Goal: Complete application form: Complete application form

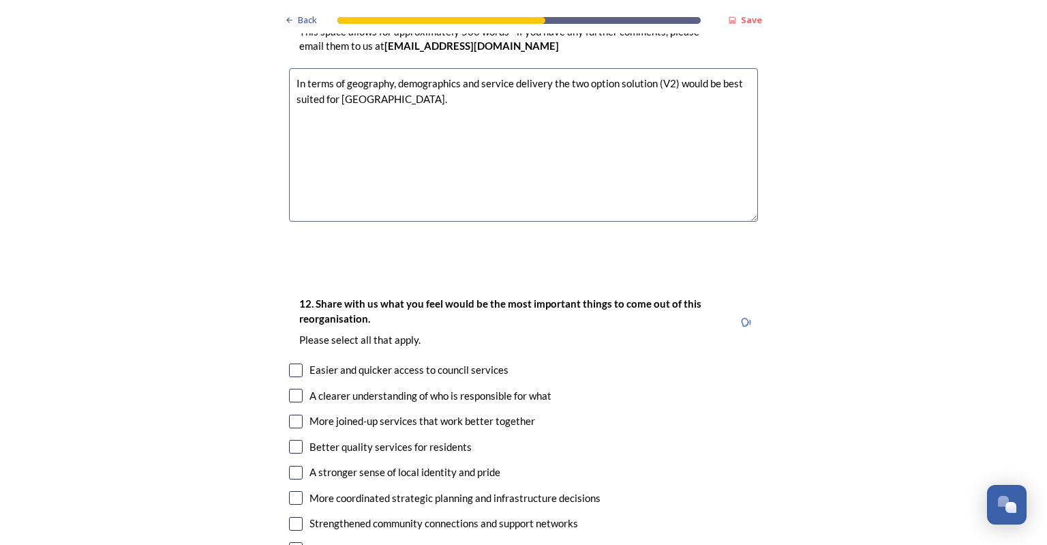
scroll to position [2387, 0]
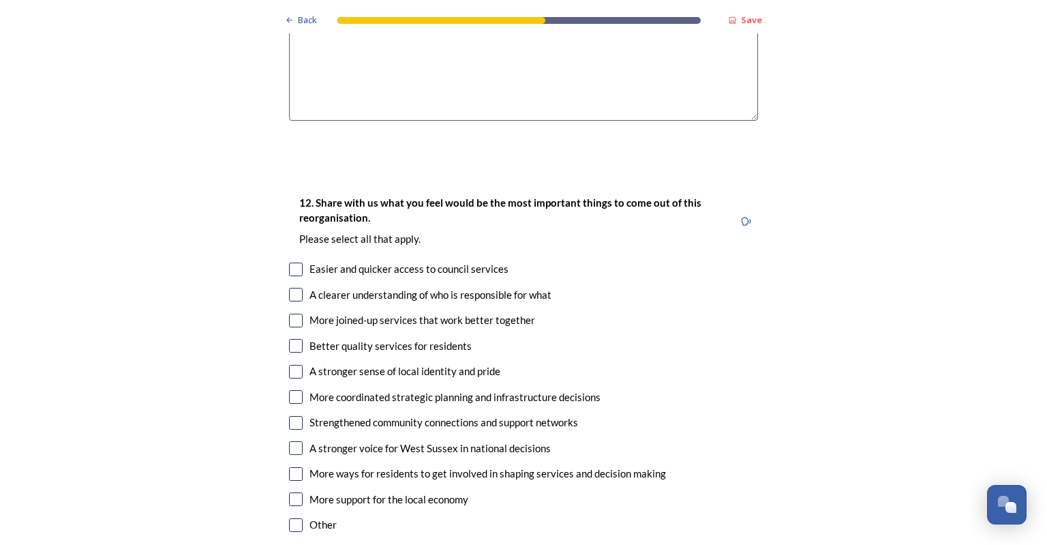
type textarea "In terms of geography, demographics and service delivery the two option solutio…"
click at [293, 390] on input "checkbox" at bounding box center [296, 397] width 14 height 14
checkbox input "true"
click at [289, 339] on input "checkbox" at bounding box center [296, 346] width 14 height 14
checkbox input "true"
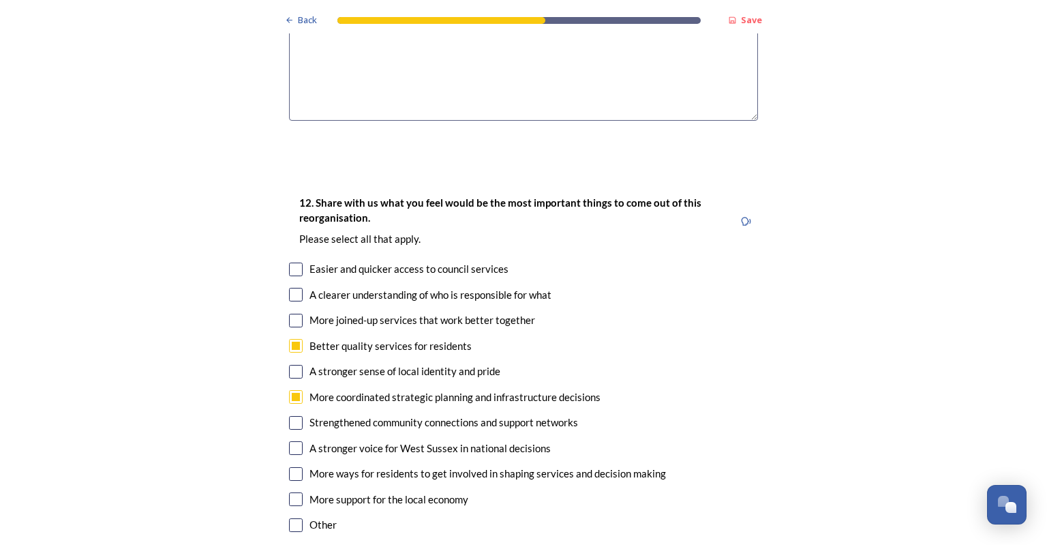
click at [291, 492] on input "checkbox" at bounding box center [296, 499] width 14 height 14
checkbox input "true"
click at [290, 441] on input "checkbox" at bounding box center [296, 448] width 14 height 14
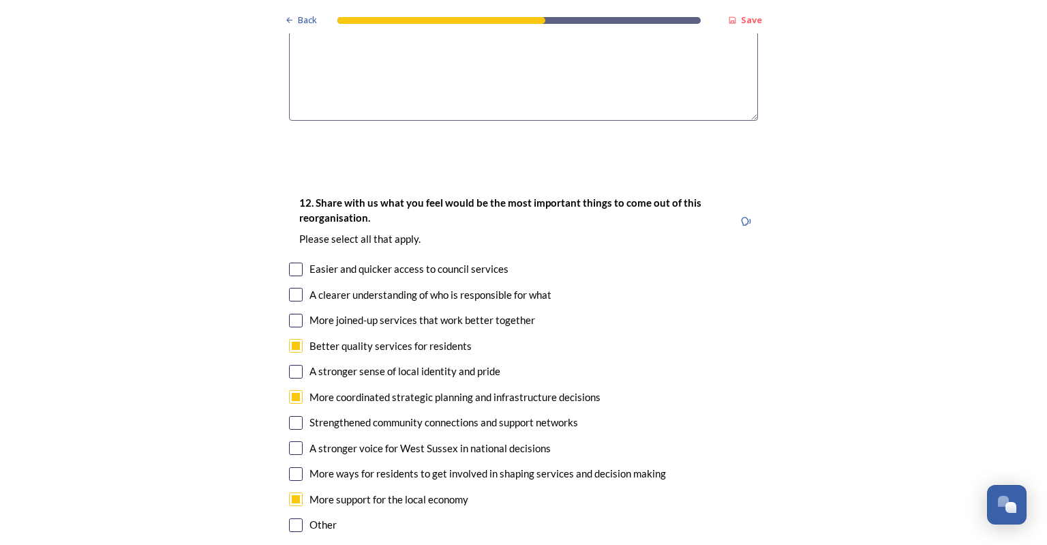
checkbox input "true"
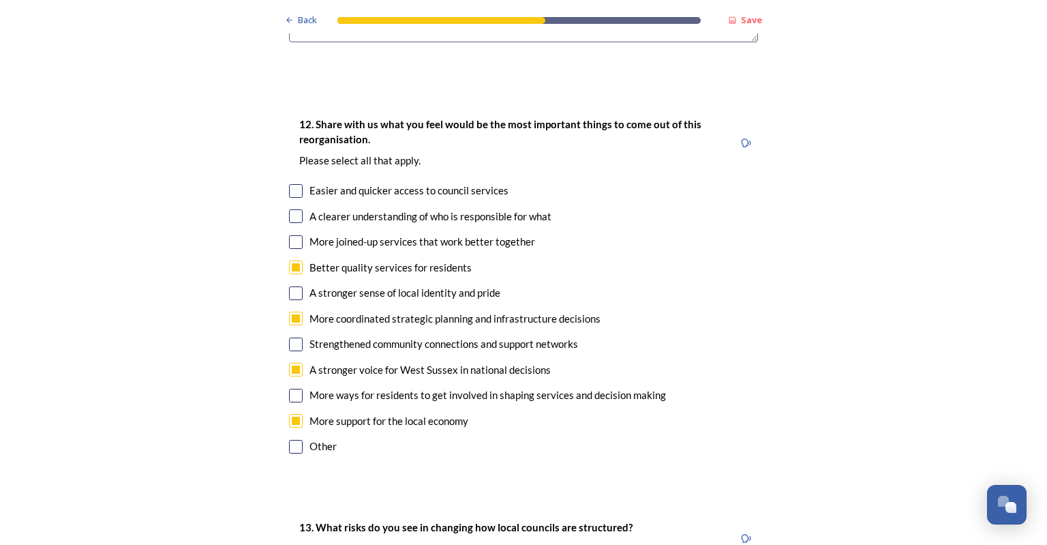
scroll to position [2727, 0]
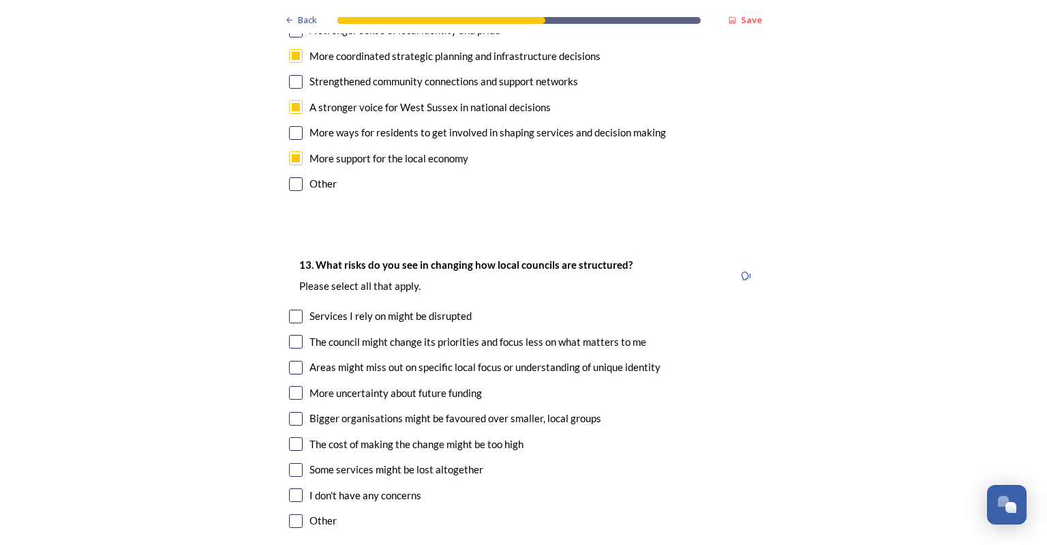
click at [289, 335] on input "checkbox" at bounding box center [296, 342] width 14 height 14
checkbox input "true"
click at [289, 386] on input "checkbox" at bounding box center [296, 393] width 14 height 14
checkbox input "true"
click at [289, 463] on input "checkbox" at bounding box center [296, 470] width 14 height 14
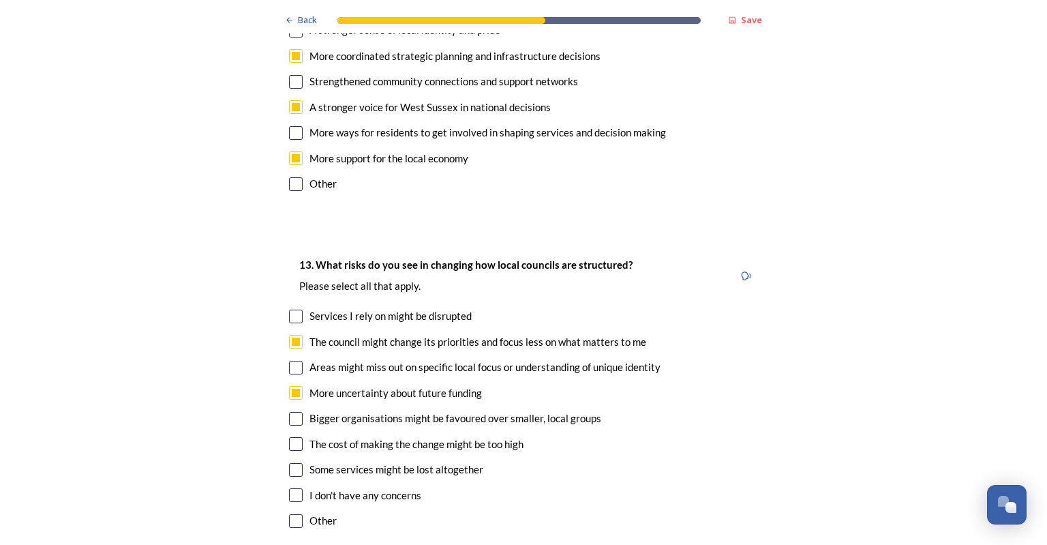
checkbox input "true"
click at [289, 412] on input "checkbox" at bounding box center [296, 419] width 14 height 14
checkbox input "true"
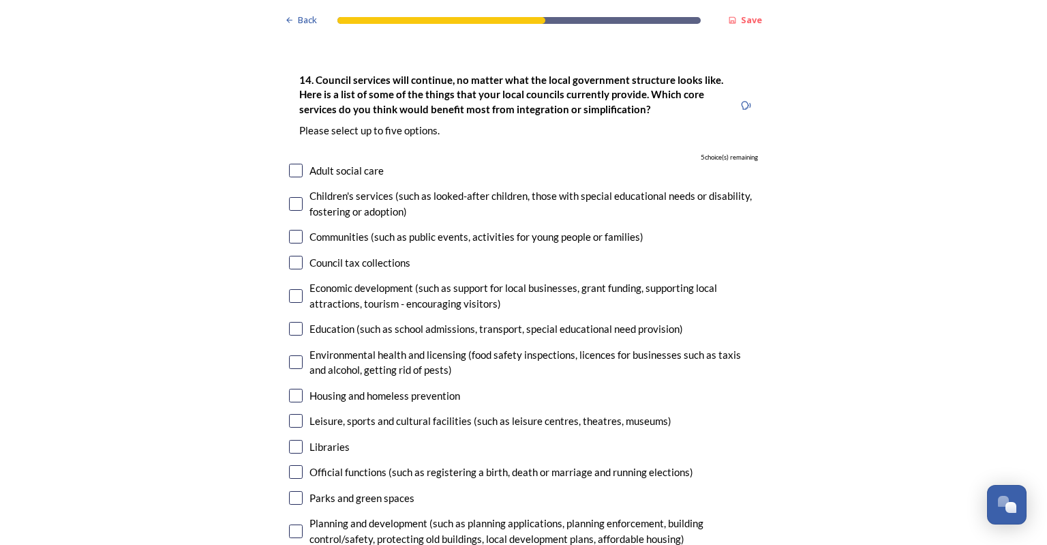
scroll to position [3341, 0]
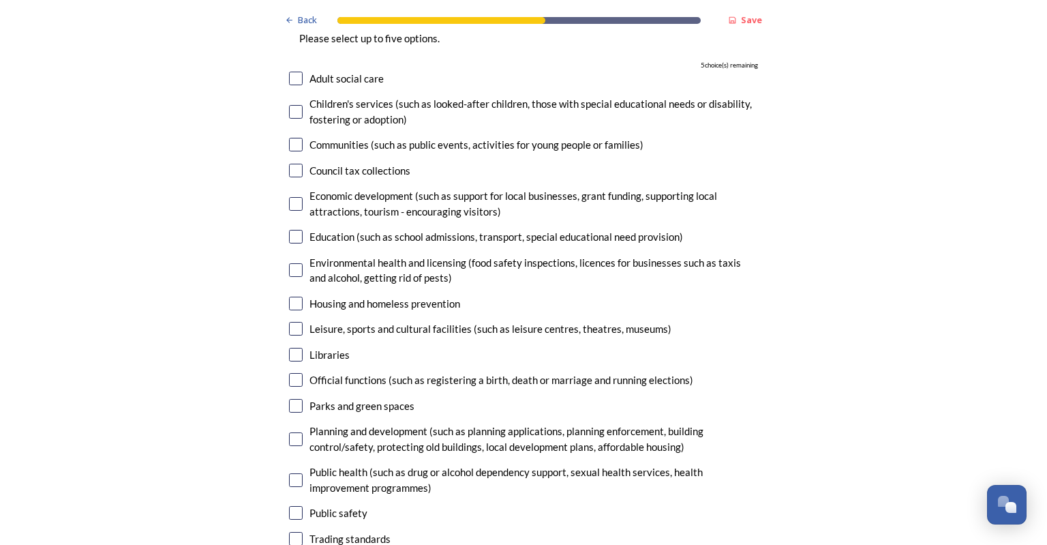
drag, startPoint x: 289, startPoint y: 368, endPoint x: 216, endPoint y: 363, distance: 73.1
click at [289, 432] on input "checkbox" at bounding box center [296, 439] width 14 height 14
checkbox input "true"
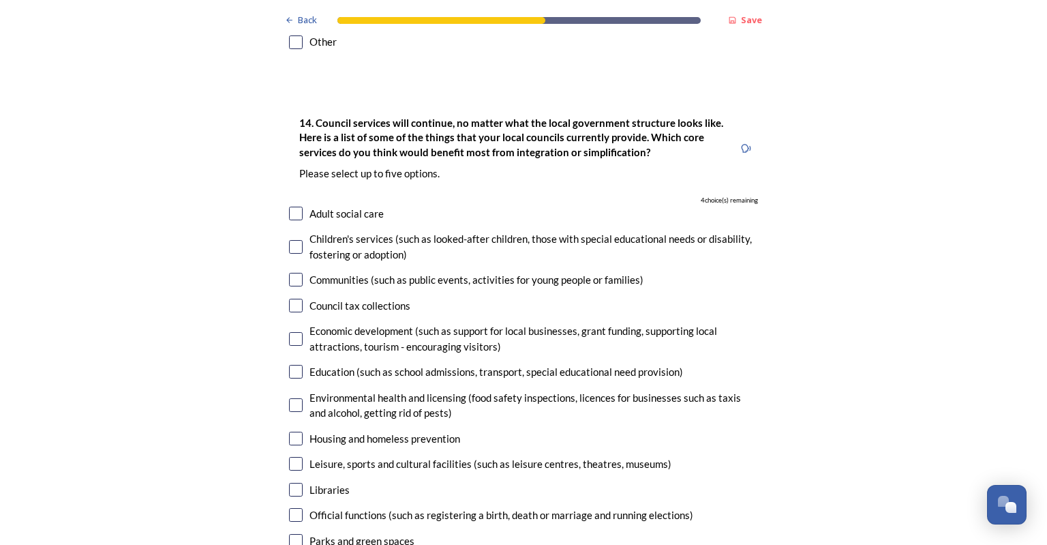
scroll to position [3205, 0]
drag, startPoint x: 290, startPoint y: 146, endPoint x: 286, endPoint y: 153, distance: 8.2
click at [289, 208] on input "checkbox" at bounding box center [296, 215] width 14 height 14
checkbox input "true"
click at [289, 400] on input "checkbox" at bounding box center [296, 407] width 14 height 14
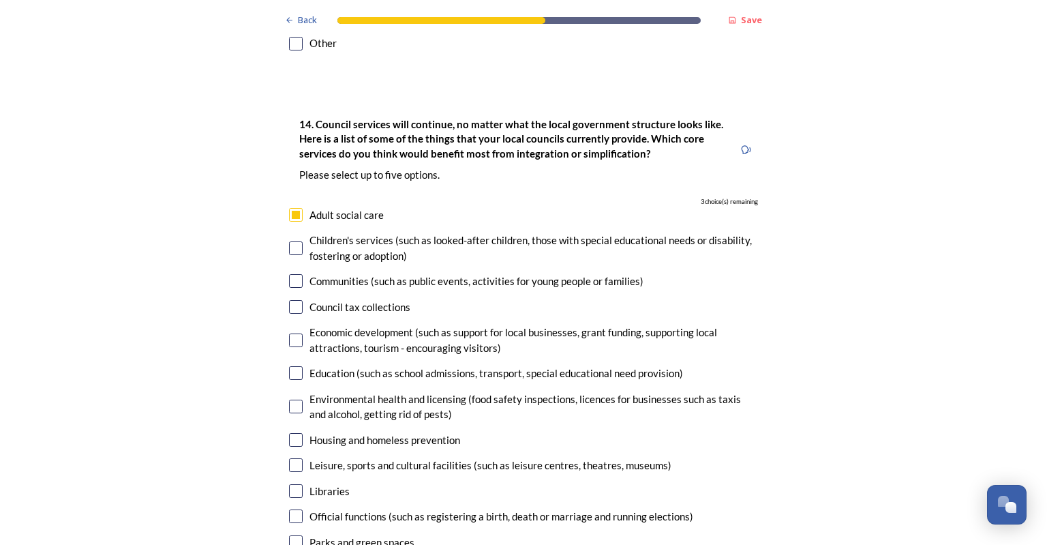
checkbox input "true"
click at [290, 366] on input "checkbox" at bounding box center [296, 373] width 14 height 14
checkbox input "true"
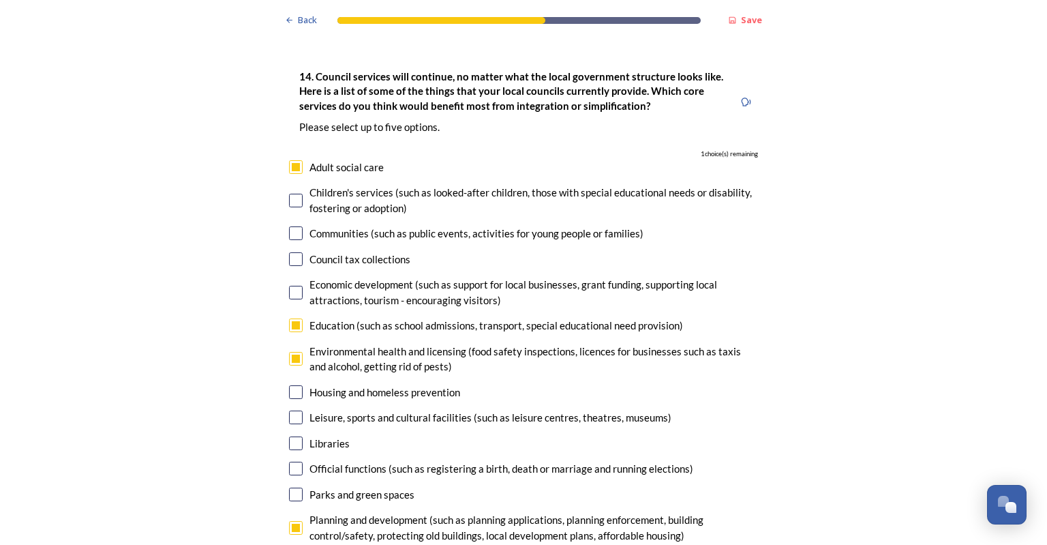
scroll to position [3409, 0]
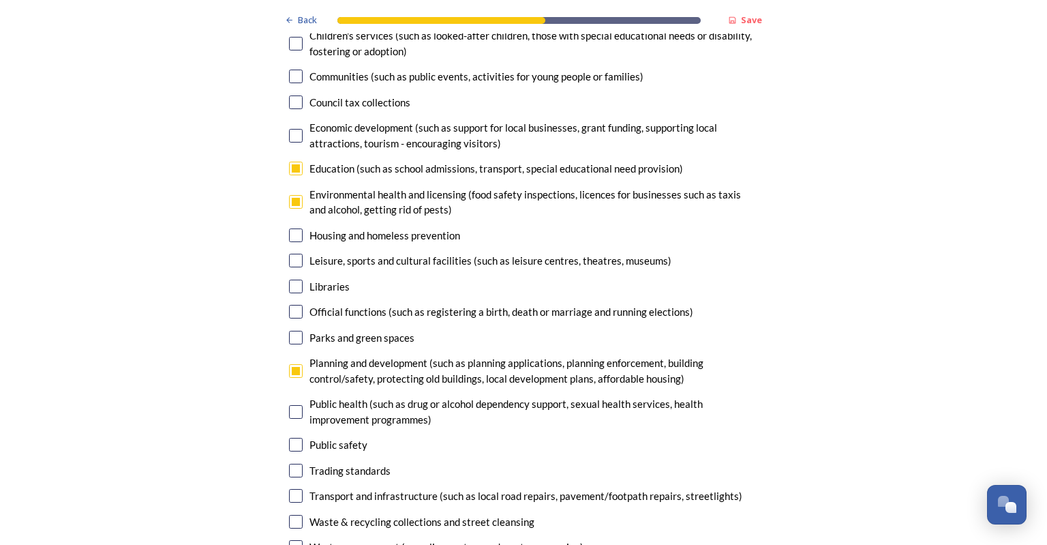
click at [297, 488] on div "Transport and infrastructure (such as local road repairs, pavement/footpath rep…" at bounding box center [523, 496] width 469 height 16
checkbox input "true"
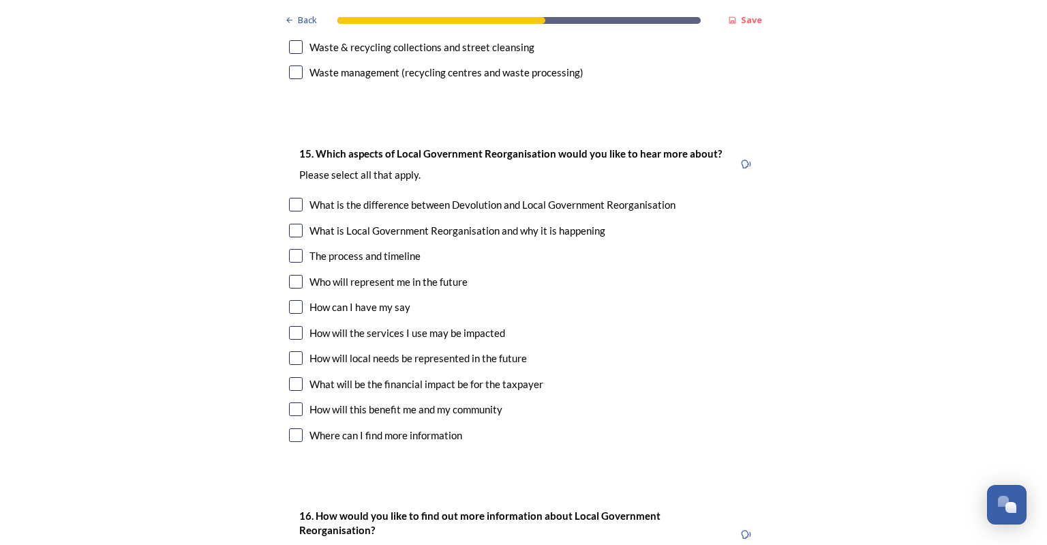
scroll to position [3887, 0]
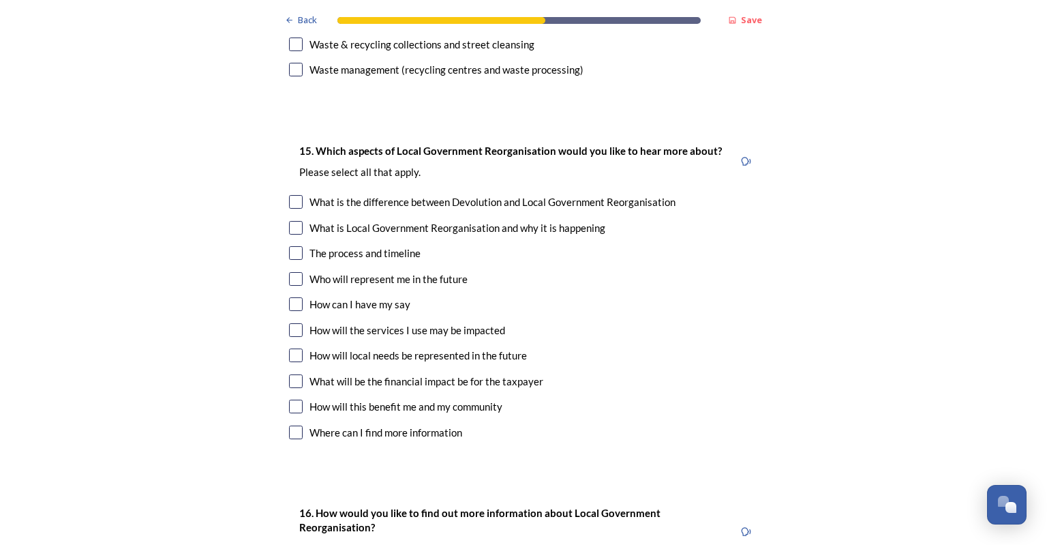
click at [289, 272] on input "checkbox" at bounding box center [296, 279] width 14 height 14
checkbox input "true"
click at [289, 348] on input "checkbox" at bounding box center [296, 355] width 14 height 14
checkbox input "true"
click at [282, 136] on div "15. Which aspects of Local Government Reorganisation would you like to hear mor…" at bounding box center [523, 293] width 491 height 329
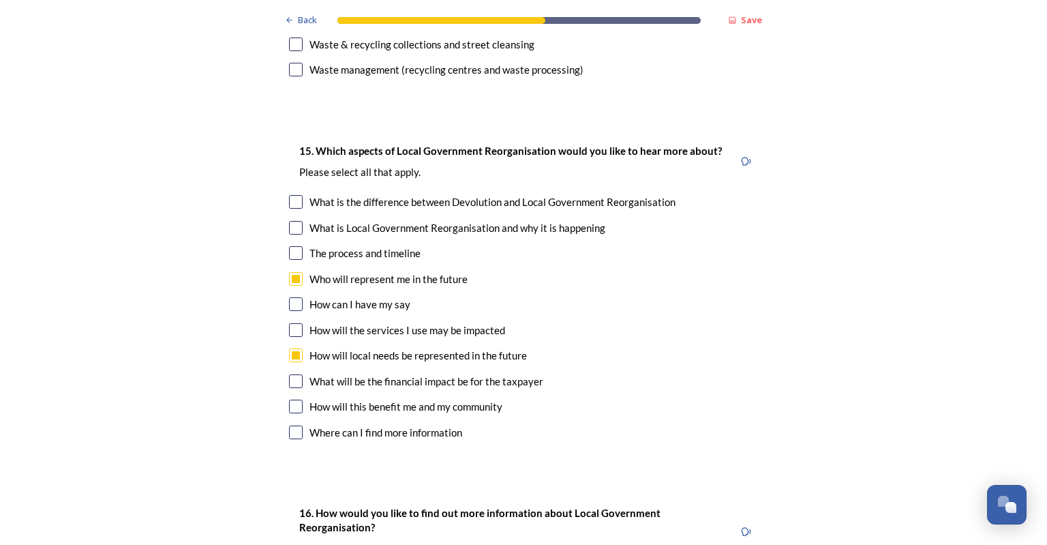
drag, startPoint x: 292, startPoint y: 132, endPoint x: 282, endPoint y: 140, distance: 12.6
click at [291, 195] on input "checkbox" at bounding box center [296, 202] width 14 height 14
checkbox input "true"
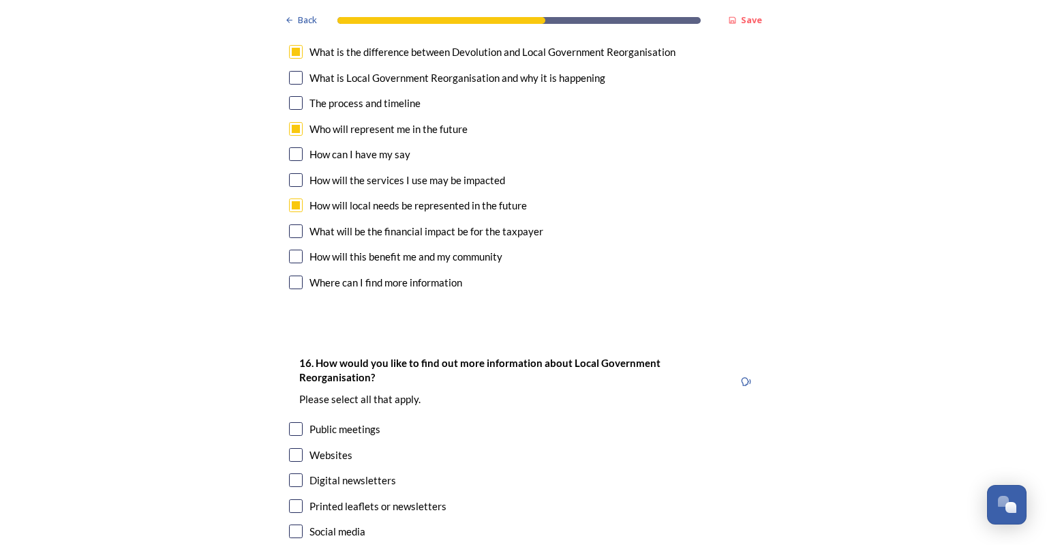
scroll to position [4149, 0]
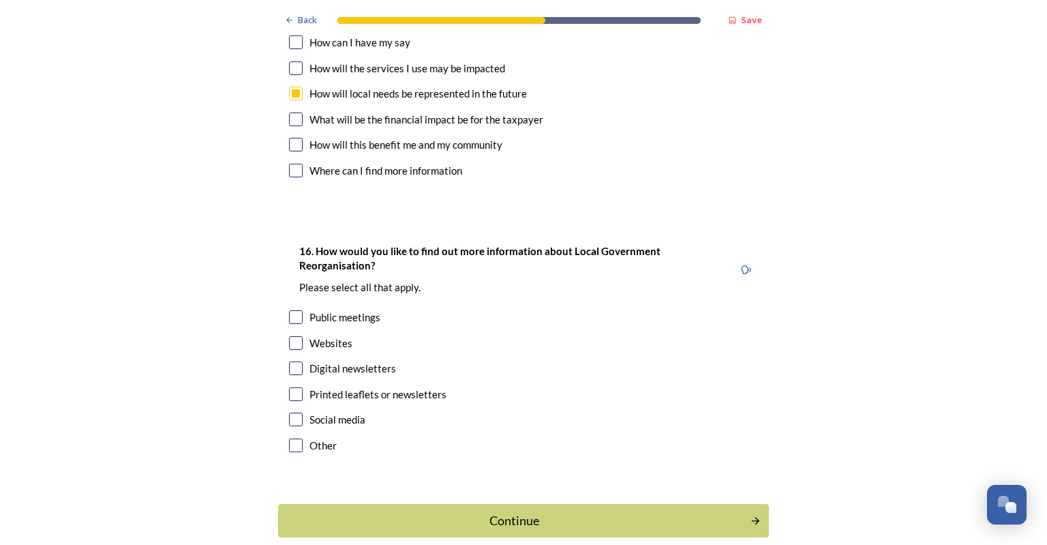
click at [290, 387] on div "Printed leaflets or newsletters" at bounding box center [523, 395] width 469 height 16
checkbox input "true"
click at [294, 361] on input "checkbox" at bounding box center [296, 368] width 14 height 14
checkbox input "true"
click at [290, 336] on input "checkbox" at bounding box center [296, 343] width 14 height 14
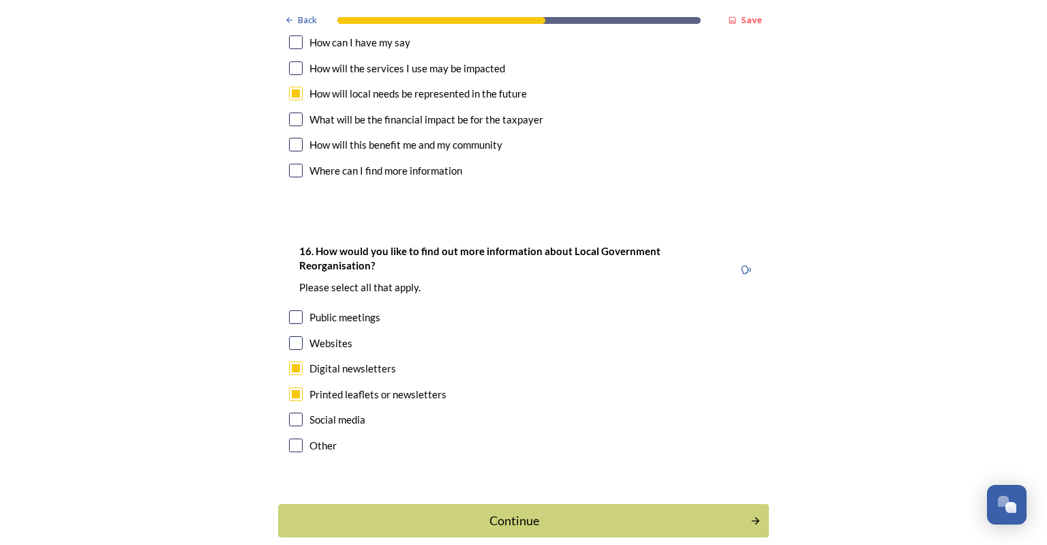
checkbox input "true"
drag, startPoint x: 420, startPoint y: 444, endPoint x: 417, endPoint y: 435, distance: 9.5
click at [420, 511] on div "Continue" at bounding box center [515, 520] width 458 height 18
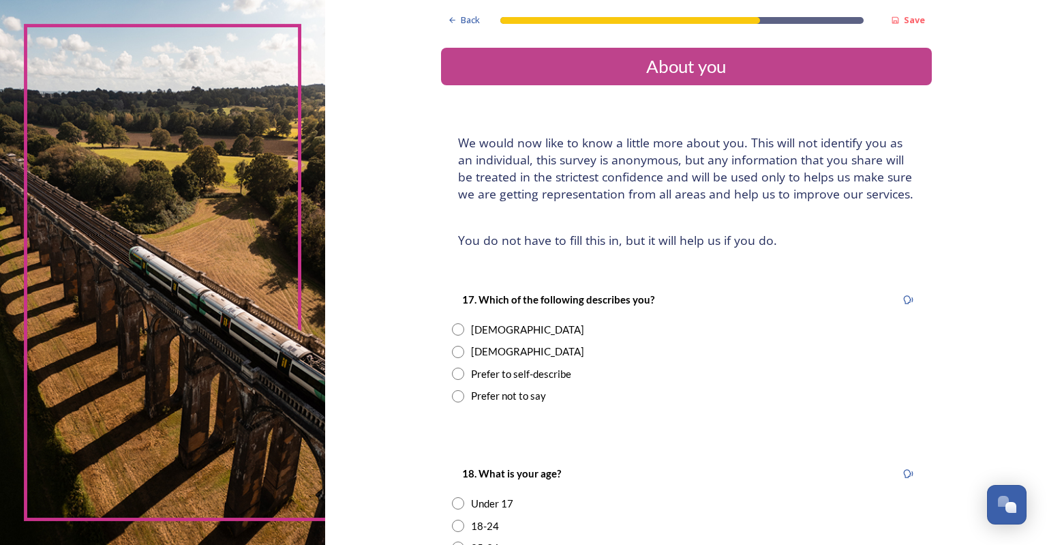
click at [455, 353] on input "radio" at bounding box center [458, 352] width 12 height 12
radio input "true"
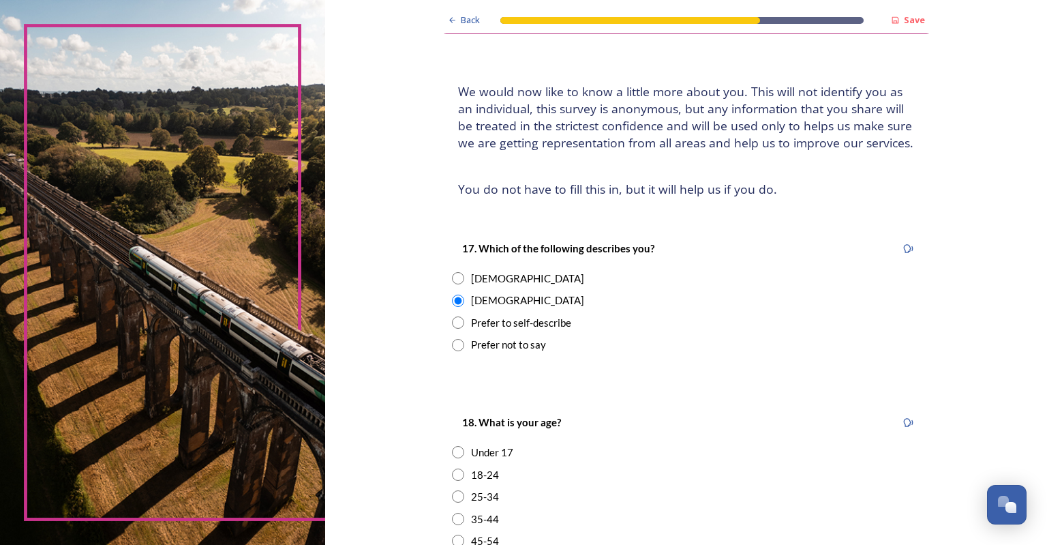
scroll to position [273, 0]
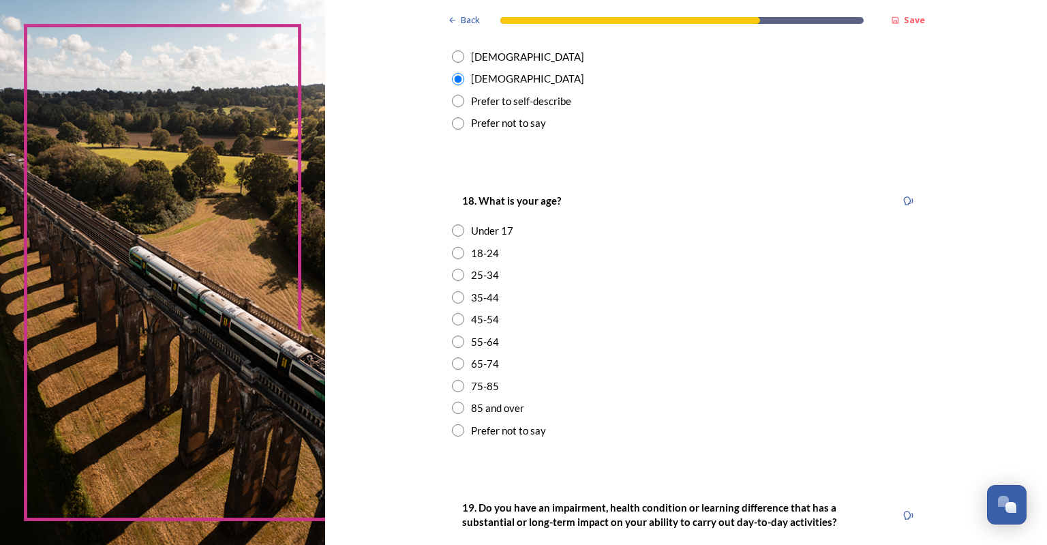
drag, startPoint x: 453, startPoint y: 319, endPoint x: 445, endPoint y: 329, distance: 13.1
click at [453, 320] on input "radio" at bounding box center [458, 319] width 12 height 12
radio input "true"
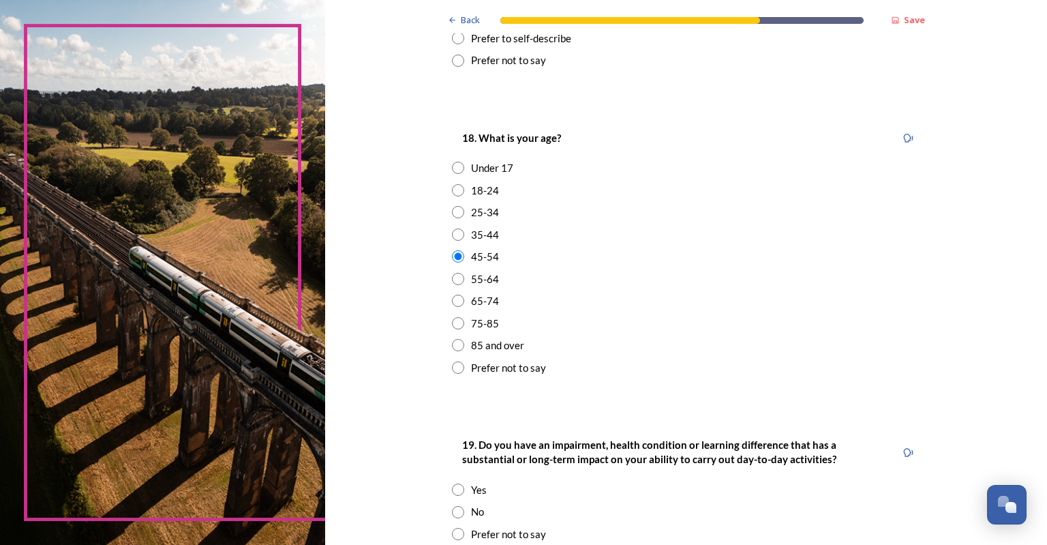
scroll to position [545, 0]
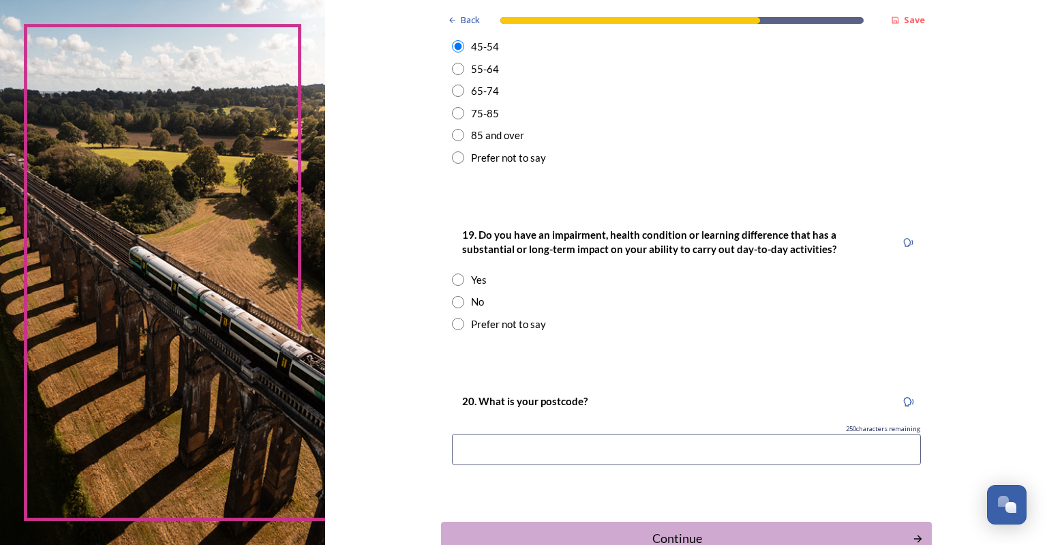
drag, startPoint x: 453, startPoint y: 302, endPoint x: 451, endPoint y: 310, distance: 7.8
click at [452, 303] on input "radio" at bounding box center [458, 302] width 12 height 12
radio input "true"
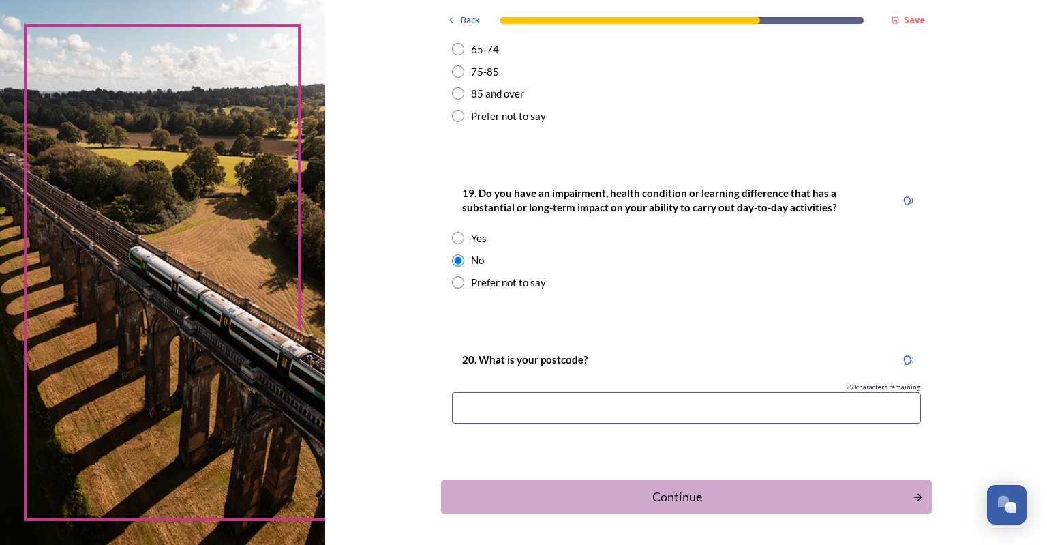
scroll to position [634, 0]
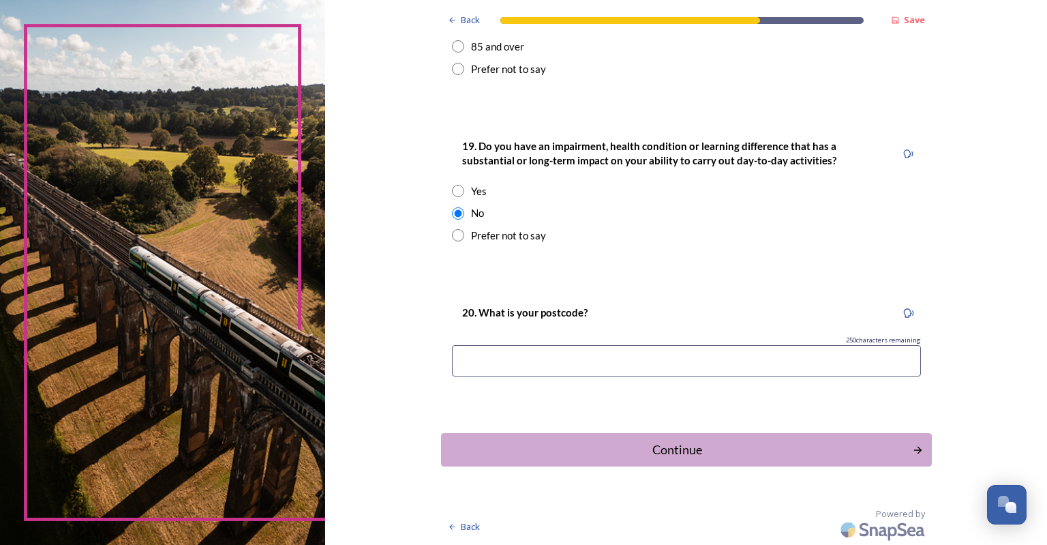
click at [472, 355] on input at bounding box center [686, 360] width 469 height 31
type input "bn11"
click at [547, 447] on div "Continue" at bounding box center [677, 449] width 462 height 18
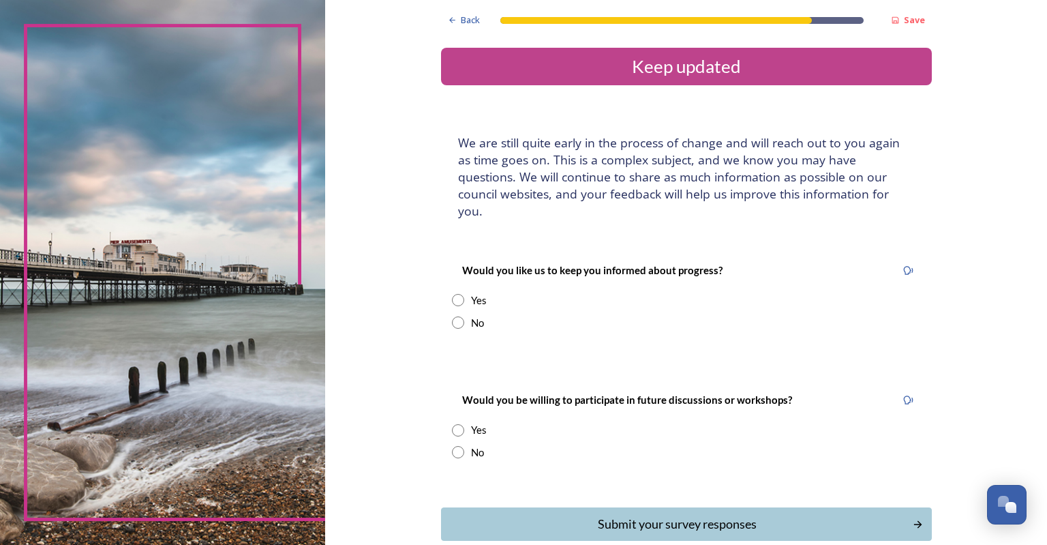
click at [452, 294] on input "radio" at bounding box center [458, 300] width 12 height 12
radio input "true"
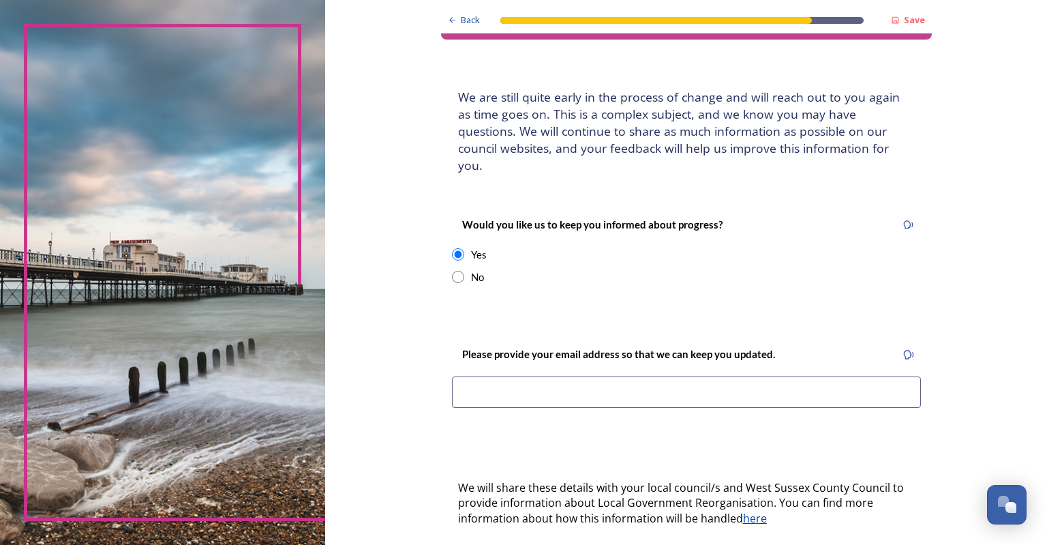
scroll to position [136, 0]
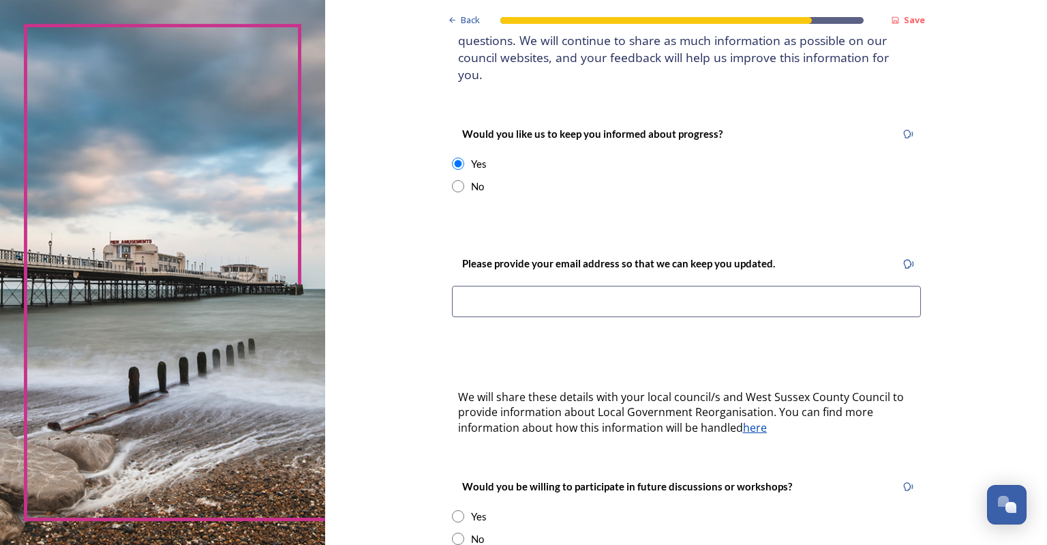
click at [455, 180] on input "radio" at bounding box center [458, 186] width 12 height 12
radio input "true"
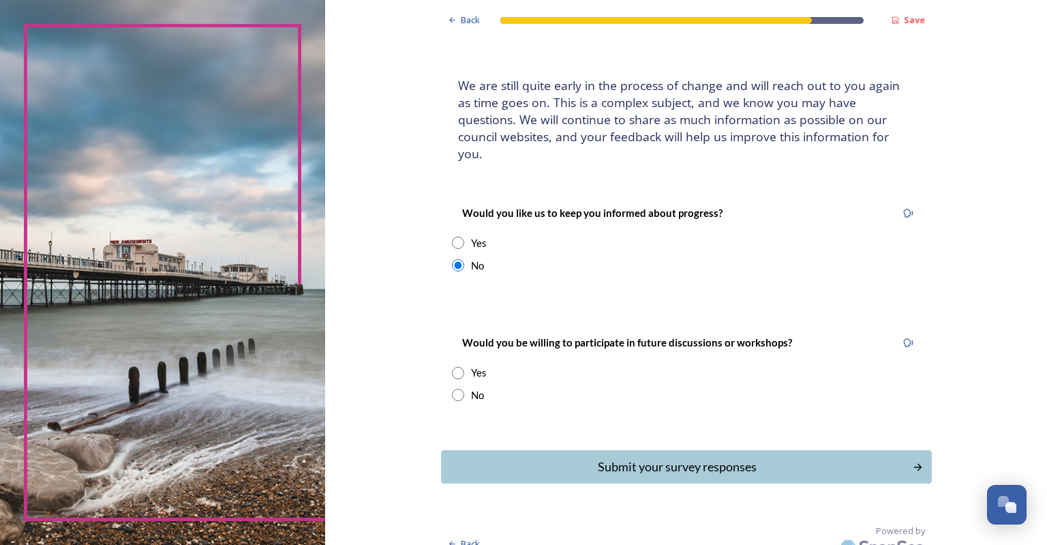
click at [452, 367] on input "radio" at bounding box center [458, 373] width 12 height 12
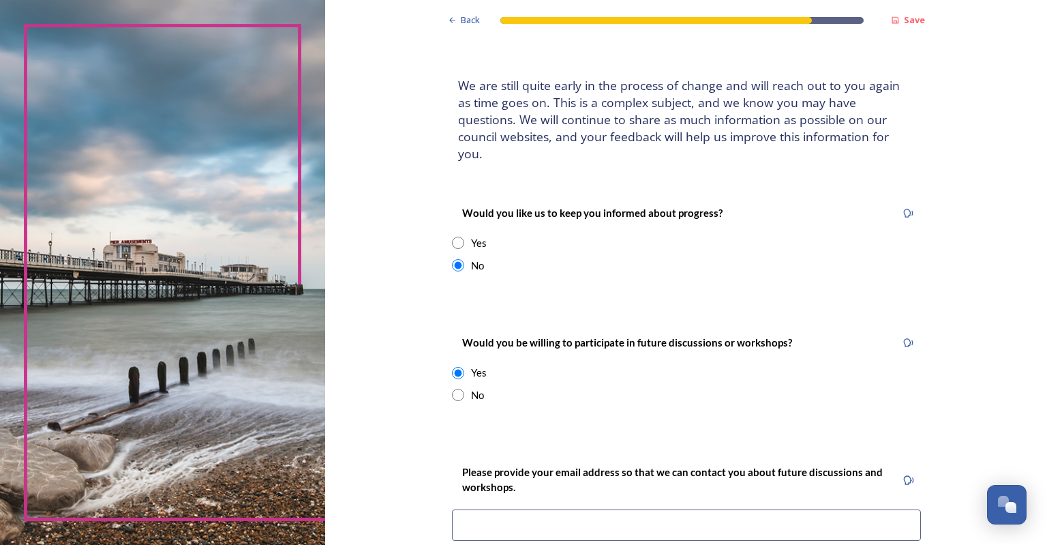
click at [452, 367] on input "radio" at bounding box center [458, 373] width 12 height 12
radio input "false"
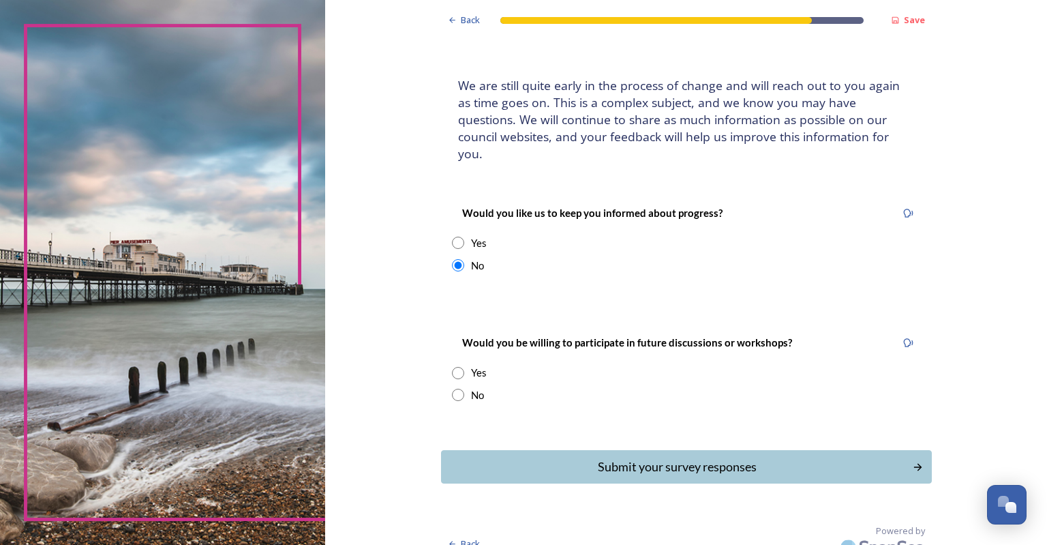
click at [452, 389] on input "radio" at bounding box center [458, 395] width 12 height 12
radio input "true"
click at [554, 458] on div "Submit your survey responses" at bounding box center [678, 467] width 458 height 18
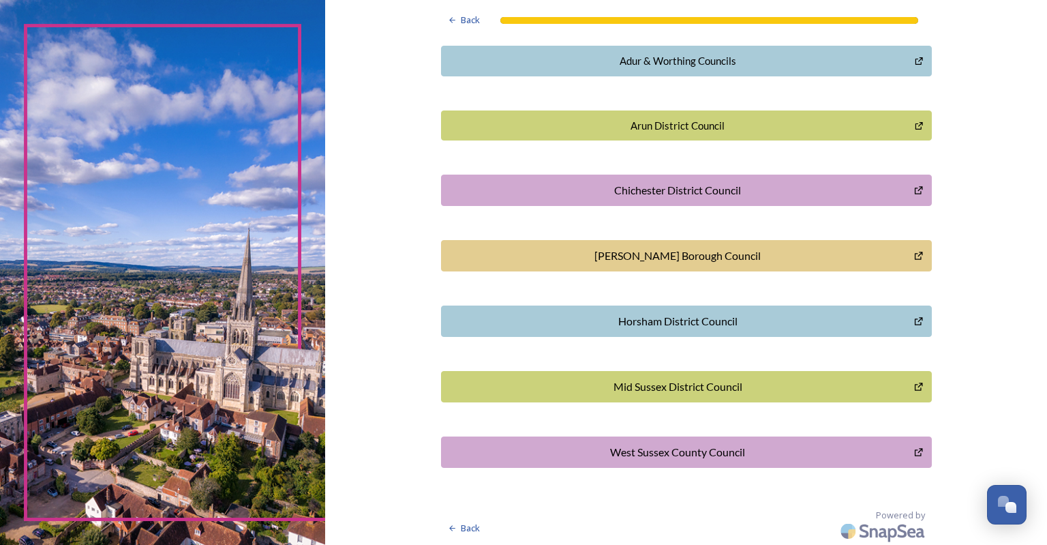
scroll to position [263, 0]
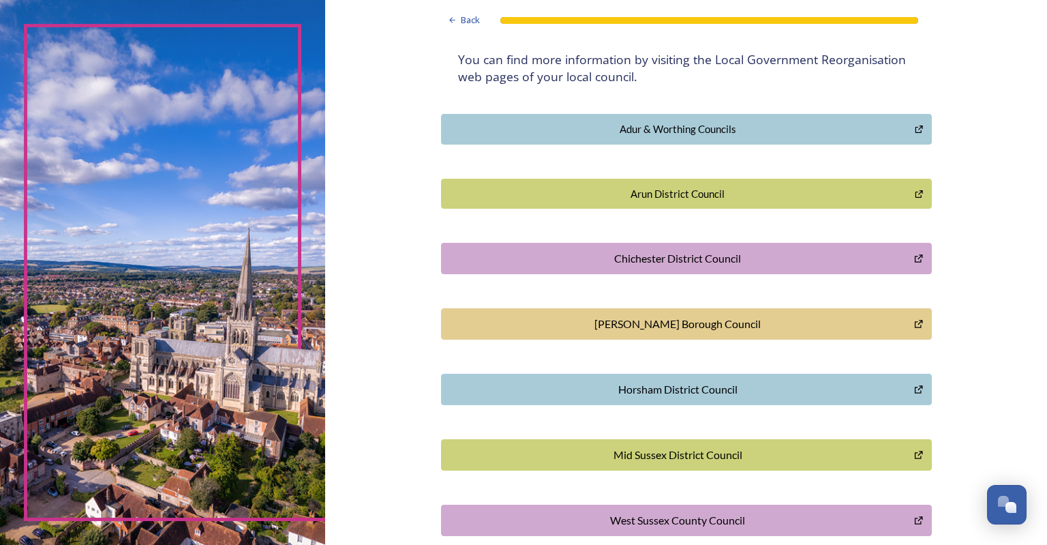
click at [464, 389] on div "Horsham District Council" at bounding box center [678, 389] width 459 height 16
